Goal: Information Seeking & Learning: Learn about a topic

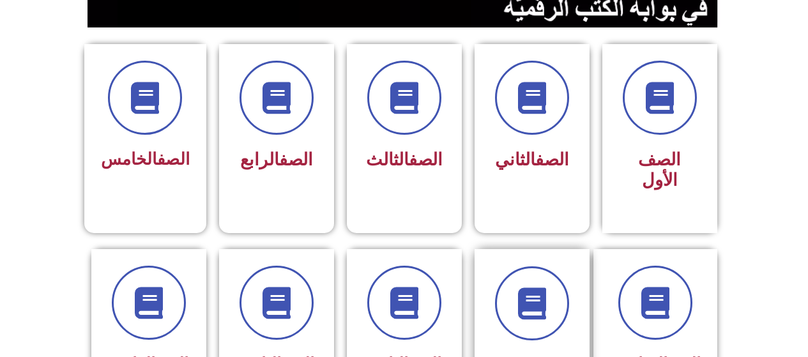
scroll to position [319, 0]
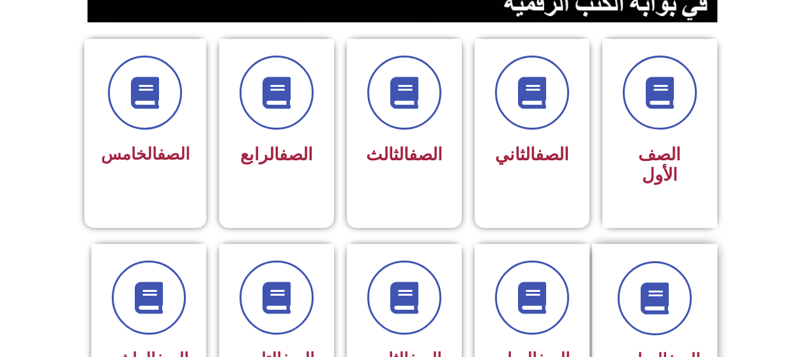
click at [622, 350] on span "الصف السادس" at bounding box center [654, 359] width 91 height 19
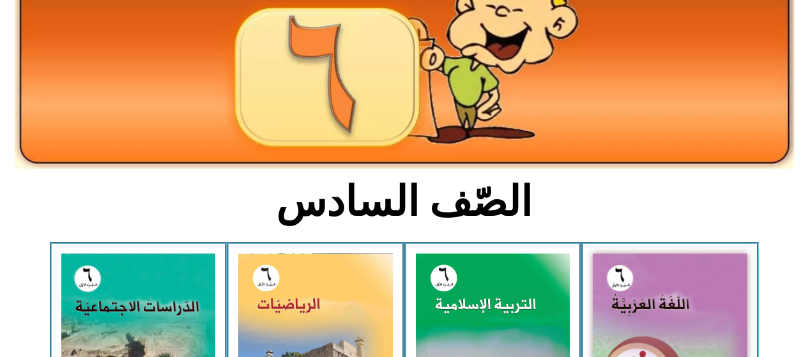
scroll to position [256, 0]
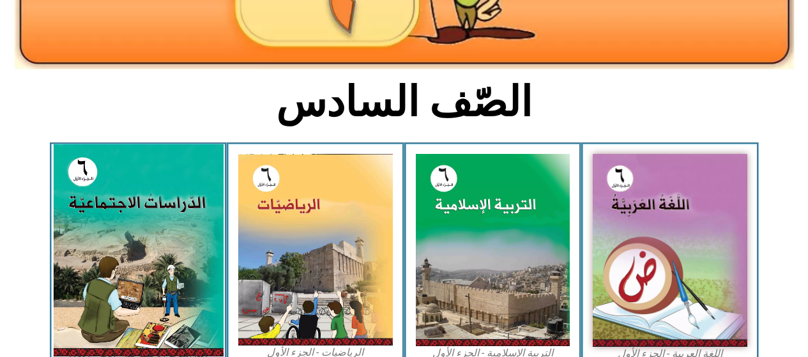
click at [100, 307] on img at bounding box center [138, 250] width 170 height 212
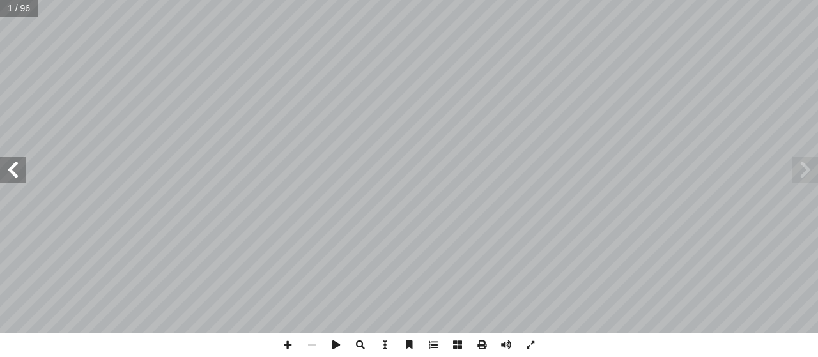
click at [1, 158] on span at bounding box center [13, 170] width 26 height 26
click at [1, 162] on span at bounding box center [13, 170] width 26 height 26
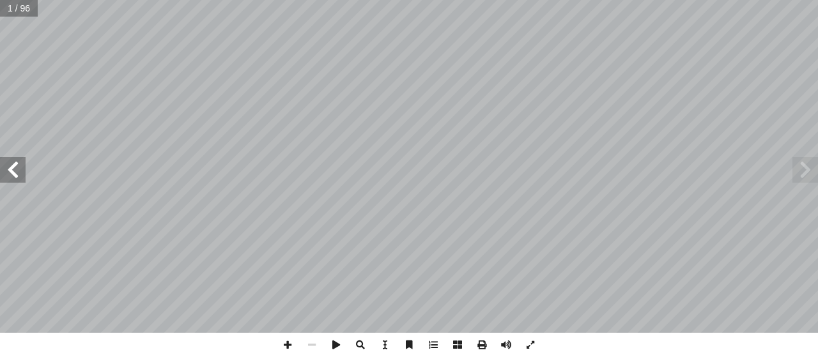
click at [1, 162] on span at bounding box center [13, 170] width 26 height 26
click at [5, 162] on span at bounding box center [13, 170] width 26 height 26
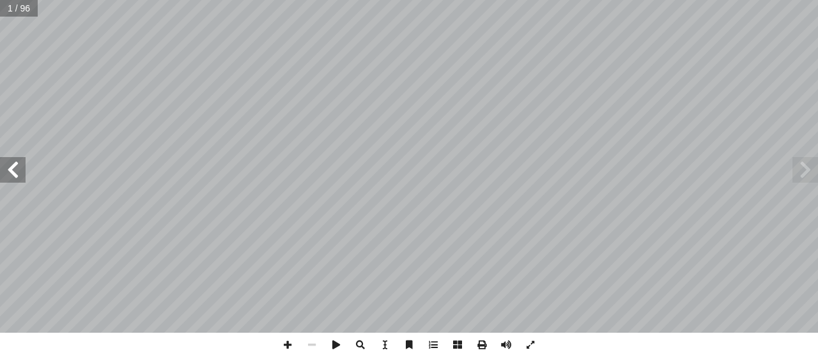
click at [6, 161] on span at bounding box center [13, 170] width 26 height 26
click at [8, 171] on span at bounding box center [13, 170] width 26 height 26
click at [7, 169] on span at bounding box center [13, 170] width 26 height 26
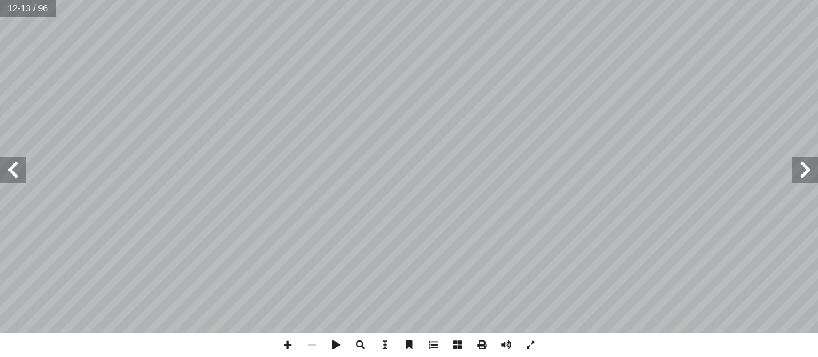
click at [6, 167] on span at bounding box center [13, 170] width 26 height 26
click at [11, 167] on span at bounding box center [13, 170] width 26 height 26
click at [7, 175] on span at bounding box center [13, 170] width 26 height 26
click at [4, 177] on span at bounding box center [13, 170] width 26 height 26
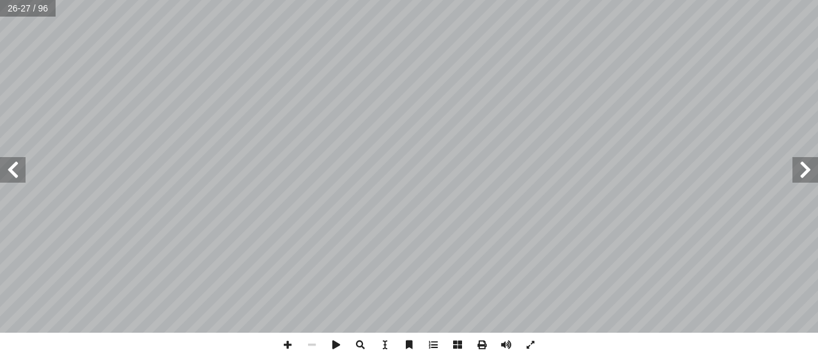
click at [2, 171] on span at bounding box center [13, 170] width 26 height 26
click at [806, 174] on span at bounding box center [805, 170] width 26 height 26
click at [18, 157] on span at bounding box center [13, 170] width 26 height 26
click at [283, 338] on span at bounding box center [287, 345] width 24 height 24
